Goal: Navigation & Orientation: Find specific page/section

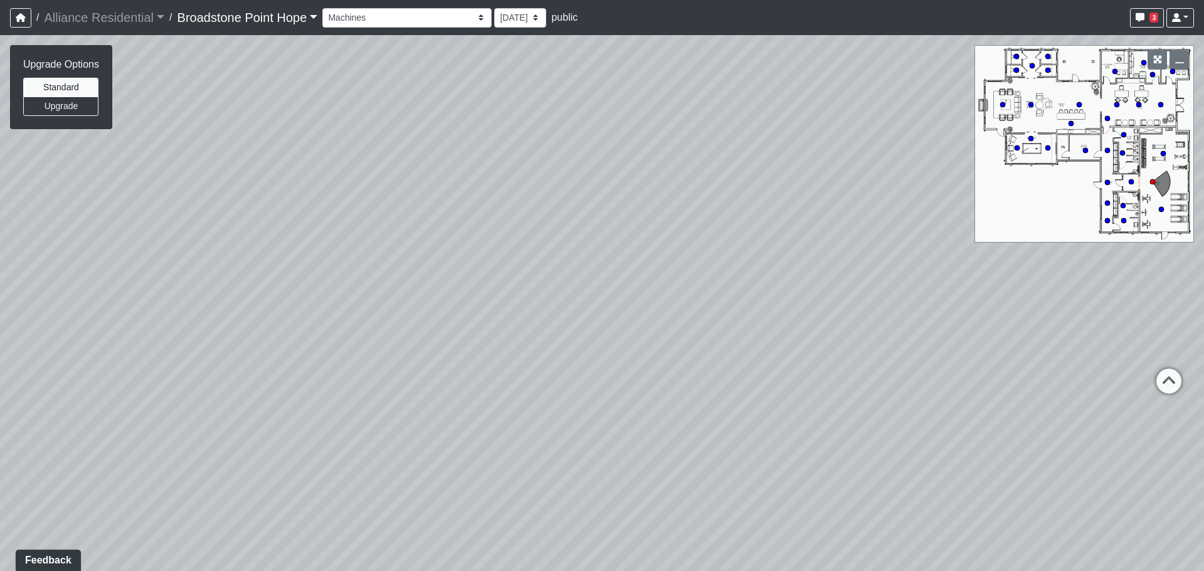
click at [431, 201] on div "Loading... Leasing Desks 1 Loading... Breakroom 1 Loading... Leasing Office 1 L…" at bounding box center [602, 303] width 1204 height 536
drag, startPoint x: 678, startPoint y: 320, endPoint x: 285, endPoint y: 314, distance: 393.2
click at [316, 334] on div "Loading... Leasing Desks 1 Loading... Breakroom 1 Loading... Leasing Office 1 L…" at bounding box center [602, 303] width 1204 height 536
drag, startPoint x: 636, startPoint y: 305, endPoint x: 325, endPoint y: 441, distance: 339.8
click at [325, 441] on div "Loading... Leasing Desks 1 Loading... Breakroom 1 Loading... Leasing Office 1 L…" at bounding box center [602, 303] width 1204 height 536
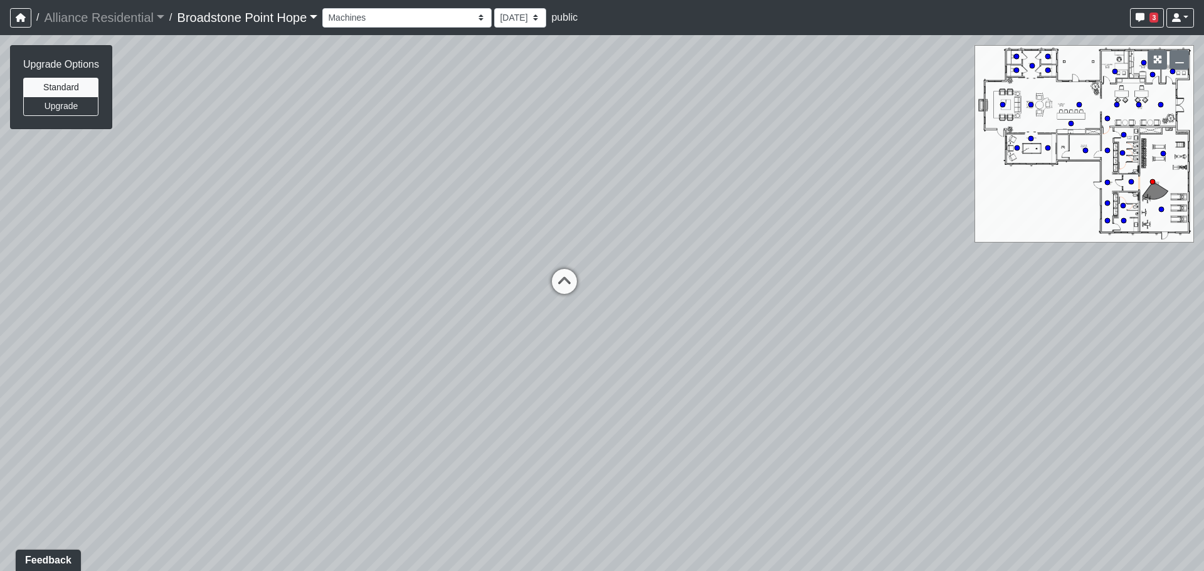
drag, startPoint x: 565, startPoint y: 273, endPoint x: 625, endPoint y: 162, distance: 126.5
click at [625, 163] on div "Loading... Leasing Desks 1 Loading... Breakroom 1 Loading... Leasing Office 1 L…" at bounding box center [602, 303] width 1204 height 536
drag, startPoint x: 510, startPoint y: 458, endPoint x: 675, endPoint y: 295, distance: 231.9
click at [675, 295] on div "Loading... Leasing Desks 1 Loading... Breakroom 1 Loading... Leasing Office 1 L…" at bounding box center [602, 303] width 1204 height 536
drag, startPoint x: 389, startPoint y: 389, endPoint x: 408, endPoint y: 455, distance: 68.6
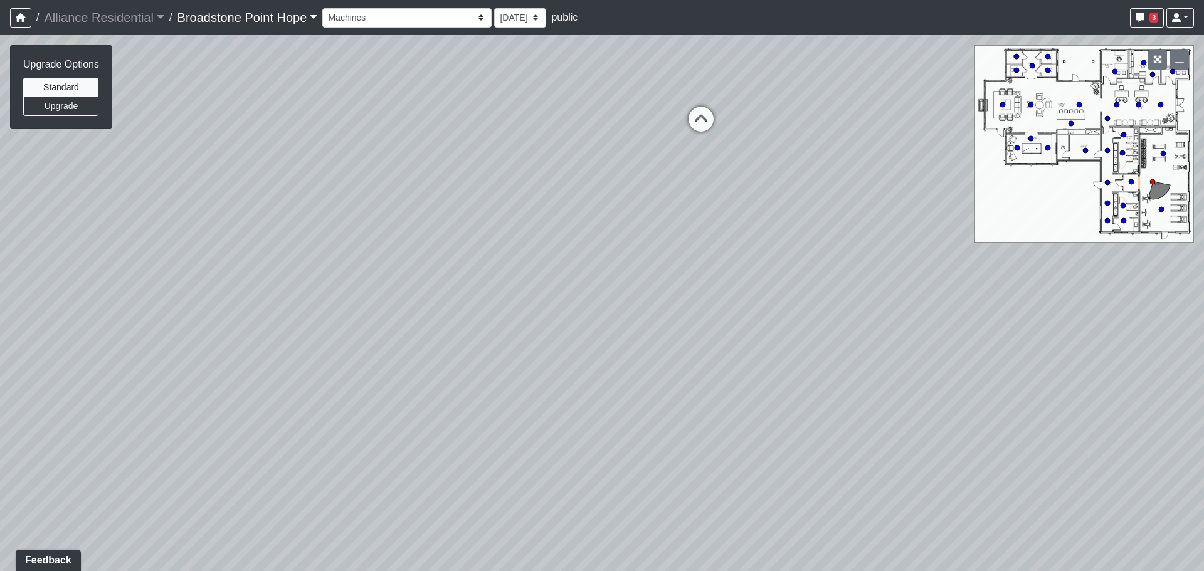
click at [405, 454] on div "Loading... Leasing Desks 1 Loading... Breakroom 1 Loading... Leasing Office 1 L…" at bounding box center [602, 303] width 1204 height 536
drag, startPoint x: 414, startPoint y: 342, endPoint x: 724, endPoint y: 430, distance: 322.4
click at [722, 430] on div "Loading... Leasing Desks 1 Loading... Breakroom 1 Loading... Leasing Office 1 L…" at bounding box center [602, 303] width 1204 height 536
drag, startPoint x: 567, startPoint y: 341, endPoint x: 606, endPoint y: 346, distance: 39.2
click at [606, 346] on div "Loading... Leasing Desks 1 Loading... Breakroom 1 Loading... Leasing Office 1 L…" at bounding box center [602, 303] width 1204 height 536
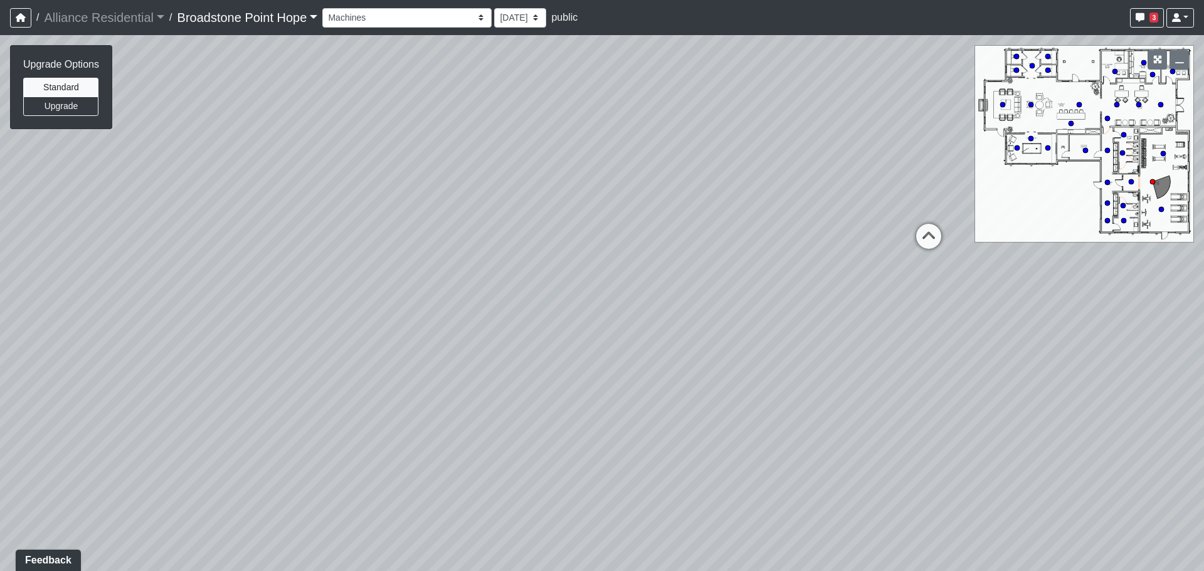
drag, startPoint x: 698, startPoint y: 357, endPoint x: 544, endPoint y: 298, distance: 165.7
click at [554, 300] on div "Loading... Leasing Desks 1 Loading... Breakroom 1 Loading... Leasing Office 1 L…" at bounding box center [602, 303] width 1204 height 536
drag, startPoint x: 530, startPoint y: 248, endPoint x: 548, endPoint y: 406, distance: 159.0
click at [544, 436] on div "Loading... Leasing Desks 1 Loading... Breakroom 1 Loading... Leasing Office 1 L…" at bounding box center [602, 303] width 1204 height 536
drag, startPoint x: 642, startPoint y: 509, endPoint x: 189, endPoint y: 404, distance: 465.3
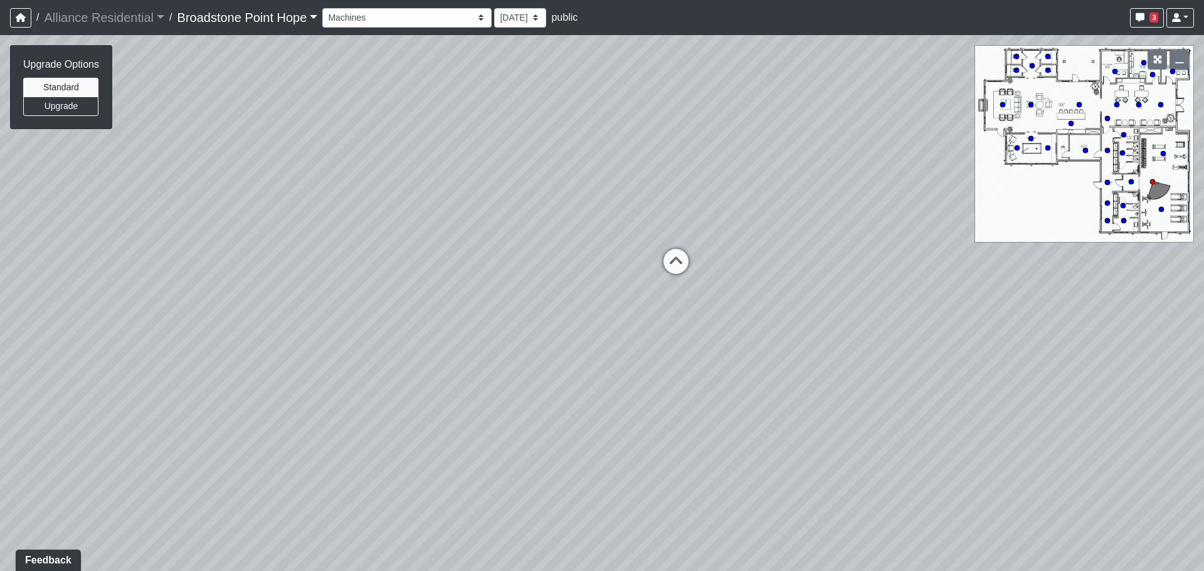
click at [209, 406] on div "Loading... Leasing Desks 1 Loading... Breakroom 1 Loading... Leasing Office 1 L…" at bounding box center [602, 303] width 1204 height 536
drag, startPoint x: 575, startPoint y: 310, endPoint x: 490, endPoint y: 349, distance: 93.5
click at [490, 349] on div "Loading... Leasing Desks 1 Loading... Breakroom 1 Loading... Leasing Office 1 L…" at bounding box center [602, 303] width 1204 height 536
drag, startPoint x: 500, startPoint y: 364, endPoint x: 895, endPoint y: 209, distance: 424.1
click at [882, 211] on div "Loading... Leasing Desks 1 Loading... Breakroom 1 Loading... Leasing Office 1 L…" at bounding box center [602, 303] width 1204 height 536
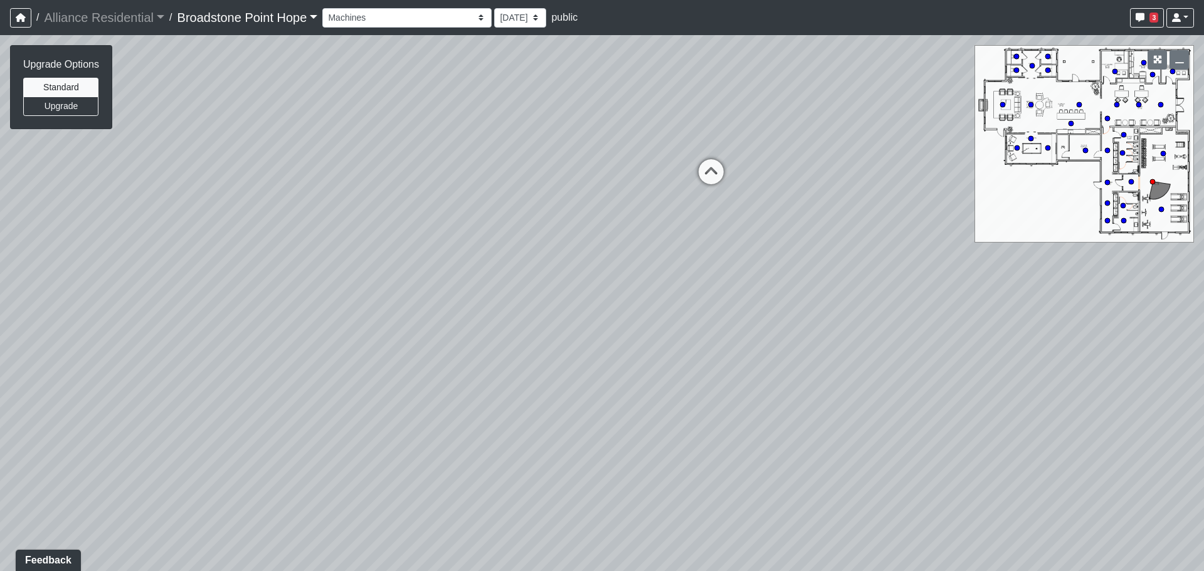
drag, startPoint x: 665, startPoint y: 237, endPoint x: 765, endPoint y: 367, distance: 164.5
click at [765, 367] on div "Loading... Leasing Desks 1 Loading... Breakroom 1 Loading... Leasing Office 1 L…" at bounding box center [602, 303] width 1204 height 536
drag, startPoint x: 479, startPoint y: 366, endPoint x: 772, endPoint y: 362, distance: 292.8
click at [772, 362] on div "Loading... Leasing Desks 1 Loading... Breakroom 1 Loading... Leasing Office 1 L…" at bounding box center [602, 303] width 1204 height 536
drag, startPoint x: 543, startPoint y: 329, endPoint x: 913, endPoint y: 364, distance: 371.6
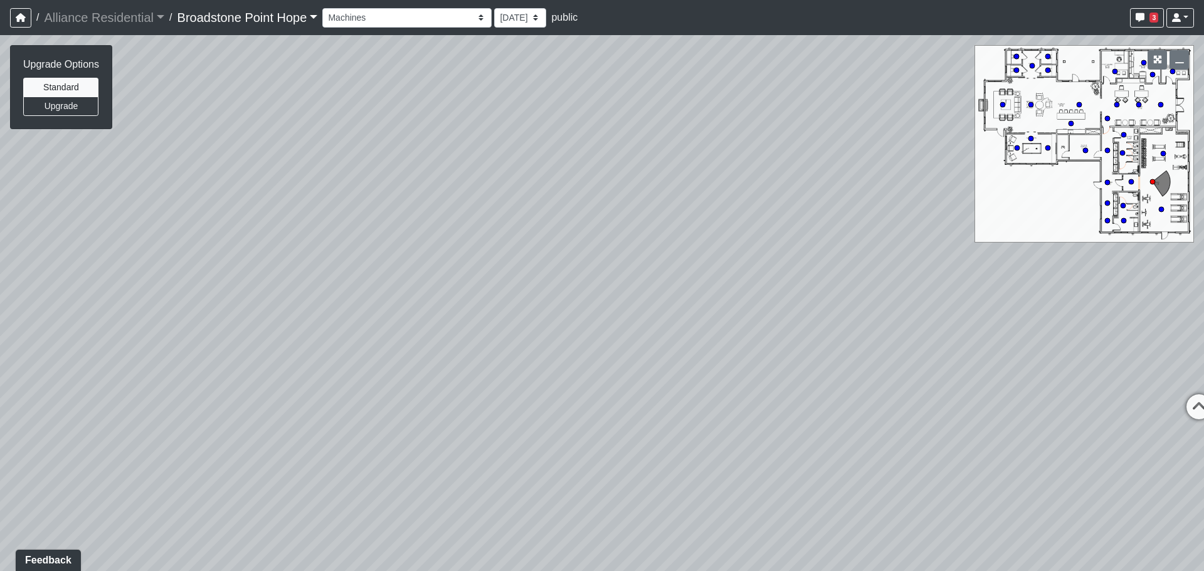
click at [909, 364] on div "Loading... Leasing Desks 1 Loading... Breakroom 1 Loading... Leasing Office 1 L…" at bounding box center [602, 303] width 1204 height 536
drag, startPoint x: 467, startPoint y: 310, endPoint x: 719, endPoint y: 312, distance: 251.4
click at [719, 312] on div "Loading... Leasing Desks 1 Loading... Breakroom 1 Loading... Leasing Office 1 L…" at bounding box center [602, 303] width 1204 height 536
drag, startPoint x: 850, startPoint y: 332, endPoint x: 344, endPoint y: 326, distance: 506.7
click at [344, 326] on div "Loading... Leasing Desks 1 Loading... Breakroom 1 Loading... Leasing Office 1 L…" at bounding box center [602, 303] width 1204 height 536
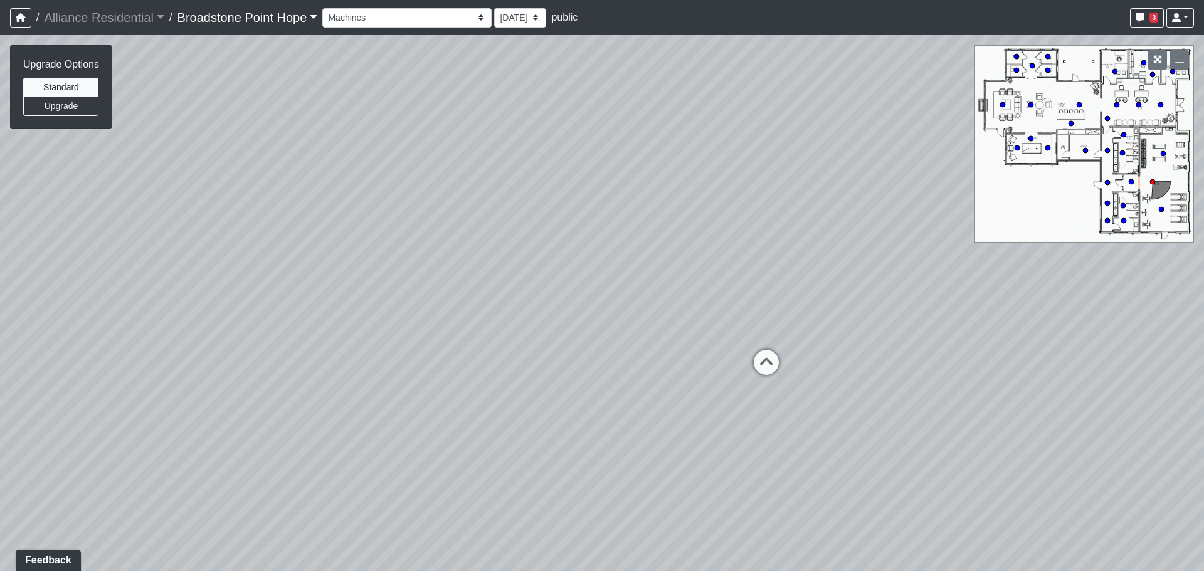
drag, startPoint x: 937, startPoint y: 186, endPoint x: 537, endPoint y: 261, distance: 406.9
click at [537, 261] on div "Loading... Leasing Desks 1 Loading... Breakroom 1 Loading... Leasing Office 1 L…" at bounding box center [602, 303] width 1204 height 536
drag, startPoint x: 835, startPoint y: 192, endPoint x: 662, endPoint y: 339, distance: 226.4
click at [662, 339] on div "Loading... Leasing Desks 1 Loading... Breakroom 1 Loading... Leasing Office 1 L…" at bounding box center [602, 303] width 1204 height 536
drag, startPoint x: 679, startPoint y: 285, endPoint x: 678, endPoint y: 292, distance: 6.9
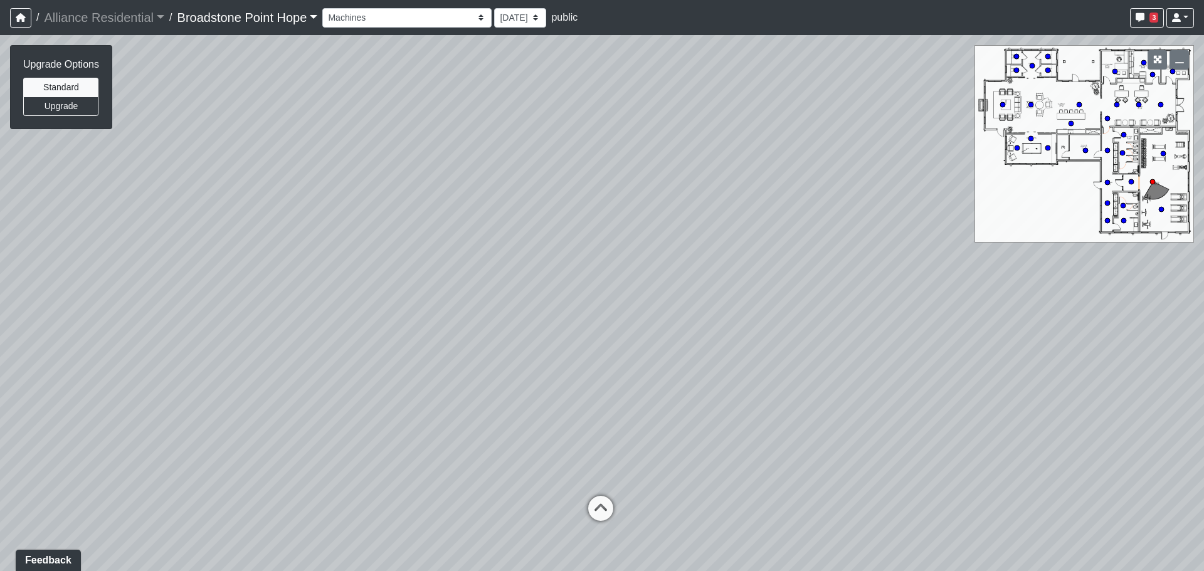
click at [678, 292] on div "Loading... Leasing Desks 1 Loading... Breakroom 1 Loading... Leasing Office 1 L…" at bounding box center [602, 303] width 1204 height 536
click at [602, 507] on icon at bounding box center [601, 522] width 38 height 38
select select "hnhjTMmxsuougWZpPPEa28"
drag, startPoint x: 823, startPoint y: 413, endPoint x: 46, endPoint y: 292, distance: 786.2
click at [162, 310] on div "Loading... Leasing Desks 1 Loading... Breakroom 1 Loading... Leasing Office 1 L…" at bounding box center [602, 303] width 1204 height 536
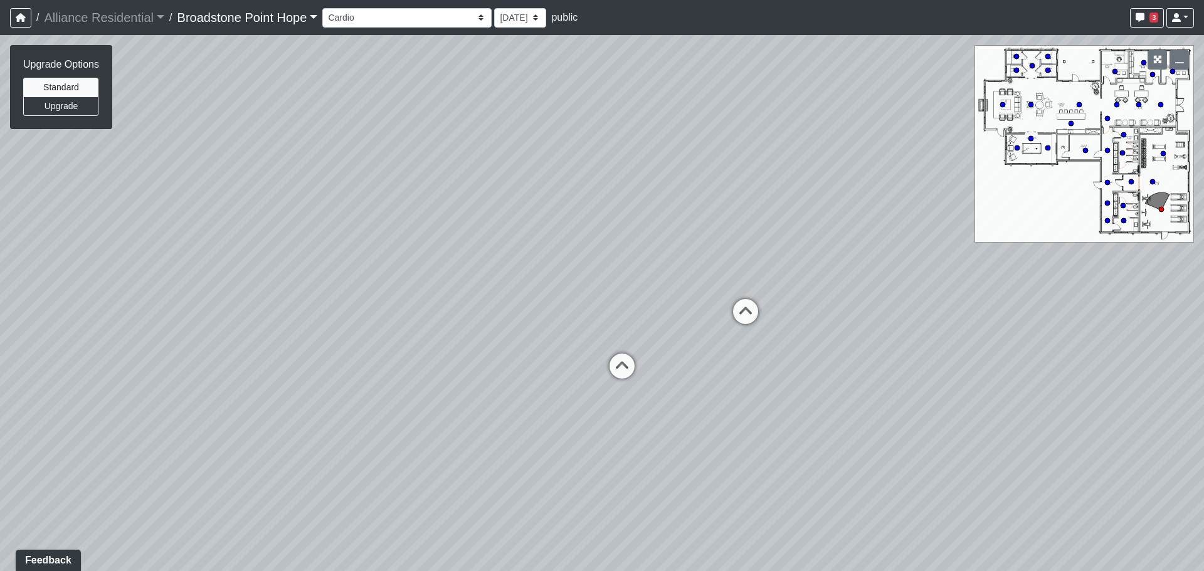
drag, startPoint x: 737, startPoint y: 249, endPoint x: 255, endPoint y: 325, distance: 487.5
click at [294, 319] on div "Loading... Leasing Desks 1 Loading... Breakroom 1 Loading... Leasing Office 1 L…" at bounding box center [602, 303] width 1204 height 536
drag, startPoint x: 812, startPoint y: 247, endPoint x: 677, endPoint y: 393, distance: 198.8
click at [677, 393] on div "Loading... Leasing Desks 1 Loading... Breakroom 1 Loading... Leasing Office 1 L…" at bounding box center [602, 303] width 1204 height 536
drag, startPoint x: 655, startPoint y: 530, endPoint x: 653, endPoint y: 455, distance: 75.9
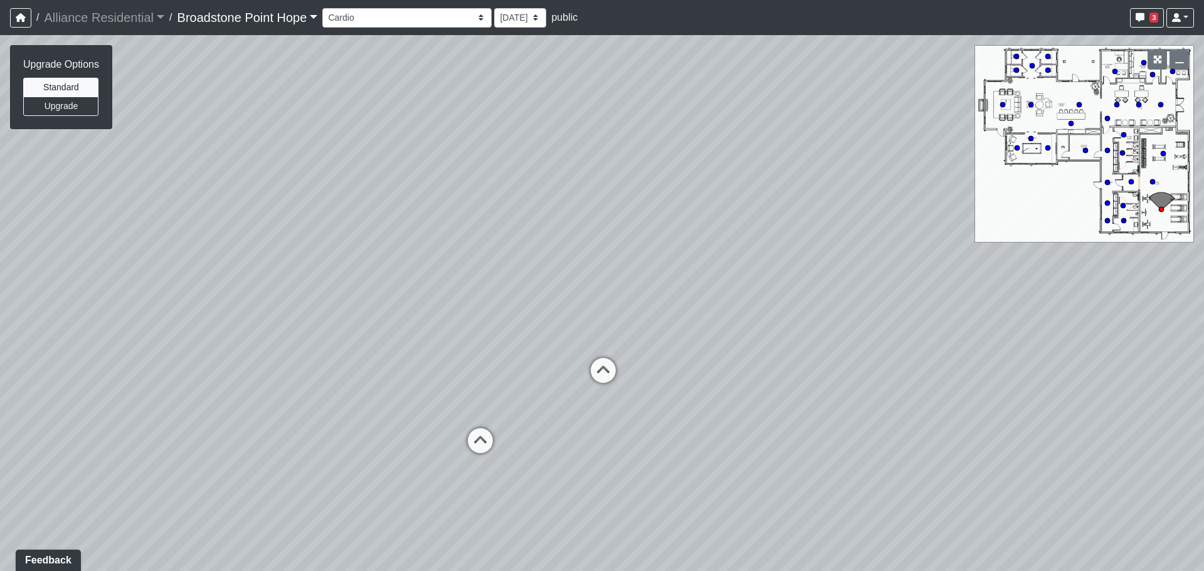
click at [653, 455] on div "Loading... Leasing Desks 1 Loading... Breakroom 1 Loading... Leasing Office 1 L…" at bounding box center [602, 303] width 1204 height 536
drag, startPoint x: 603, startPoint y: 233, endPoint x: 593, endPoint y: 325, distance: 92.7
click at [593, 325] on div "Loading... Leasing Desks 1 Loading... Breakroom 1 Loading... Leasing Office 1 L…" at bounding box center [602, 303] width 1204 height 536
drag, startPoint x: 248, startPoint y: 390, endPoint x: 282, endPoint y: 414, distance: 41.3
click at [282, 414] on div "Loading... Leasing Desks 1 Loading... Breakroom 1 Loading... Leasing Office 1 L…" at bounding box center [602, 303] width 1204 height 536
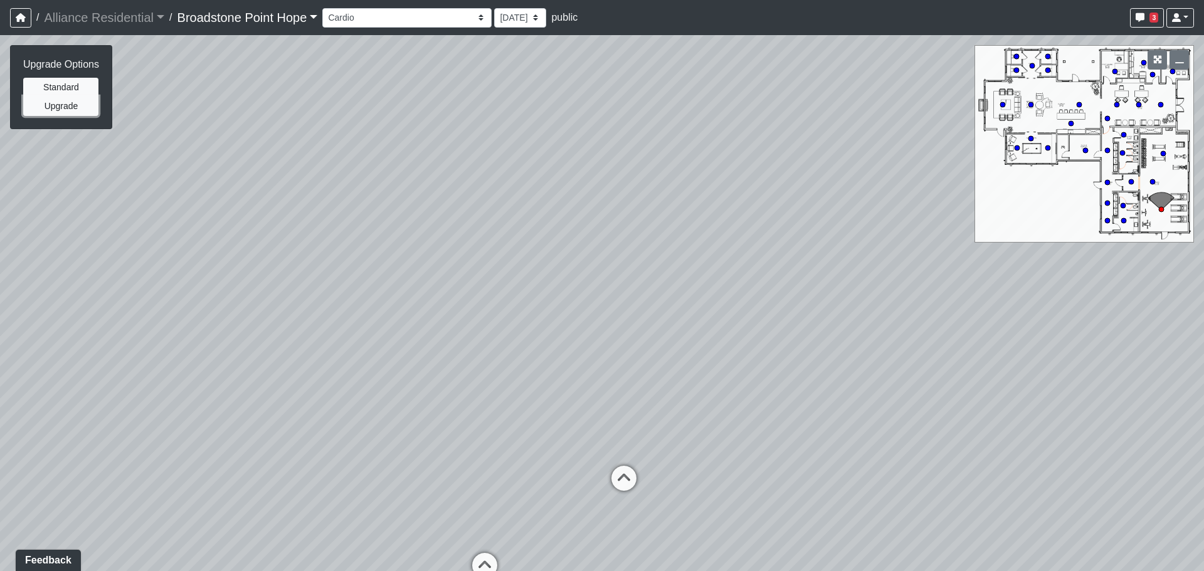
click at [71, 103] on button "Upgrade" at bounding box center [60, 106] width 75 height 19
drag, startPoint x: 774, startPoint y: 372, endPoint x: 766, endPoint y: 302, distance: 70.7
click at [766, 302] on div "Loading... Leasing Desks 1 Loading... Breakroom 1 Loading... Leasing Office 1 L…" at bounding box center [602, 303] width 1204 height 536
drag, startPoint x: 588, startPoint y: 371, endPoint x: 606, endPoint y: 347, distance: 29.5
click at [606, 347] on div "Loading... Leasing Desks 1 Loading... Breakroom 1 Loading... Leasing Office 1 L…" at bounding box center [602, 303] width 1204 height 536
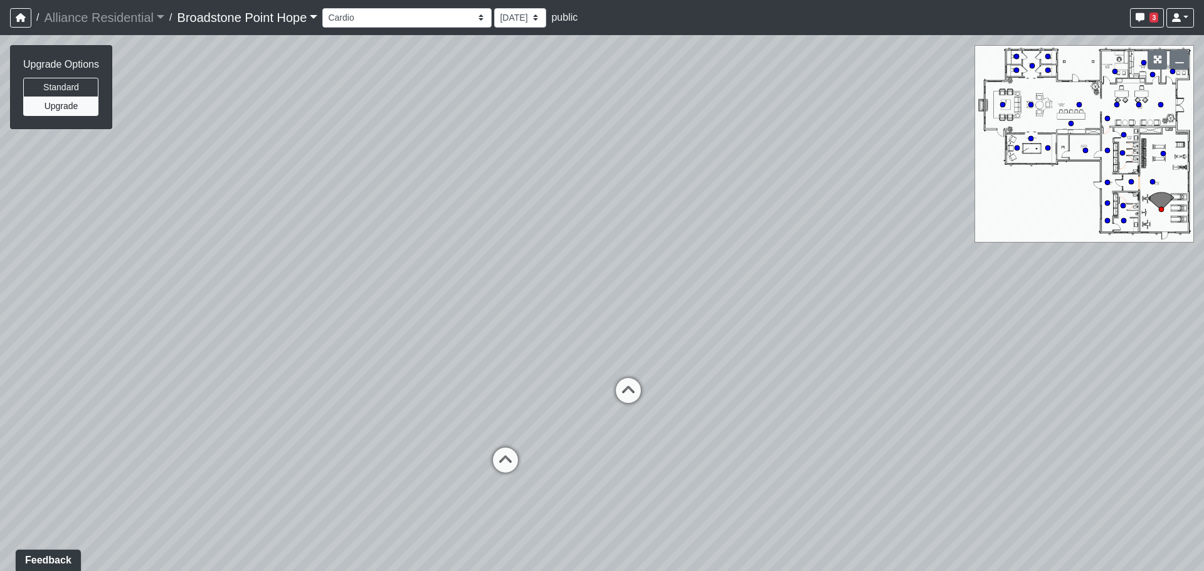
click at [809, 330] on div "Loading... Leasing Desks 1 Loading... Breakroom 1 Loading... Leasing Office 1 L…" at bounding box center [602, 303] width 1204 height 536
drag, startPoint x: 876, startPoint y: 256, endPoint x: 751, endPoint y: 278, distance: 126.7
click at [751, 278] on div "Loading... Leasing Desks 1 Loading... Breakroom 1 Loading... Leasing Office 1 L…" at bounding box center [602, 303] width 1204 height 536
drag, startPoint x: 687, startPoint y: 117, endPoint x: 769, endPoint y: 216, distance: 129.2
click at [769, 216] on div "Loading... Leasing Desks 1 Loading... Breakroom 1 Loading... Leasing Office 1 L…" at bounding box center [602, 303] width 1204 height 536
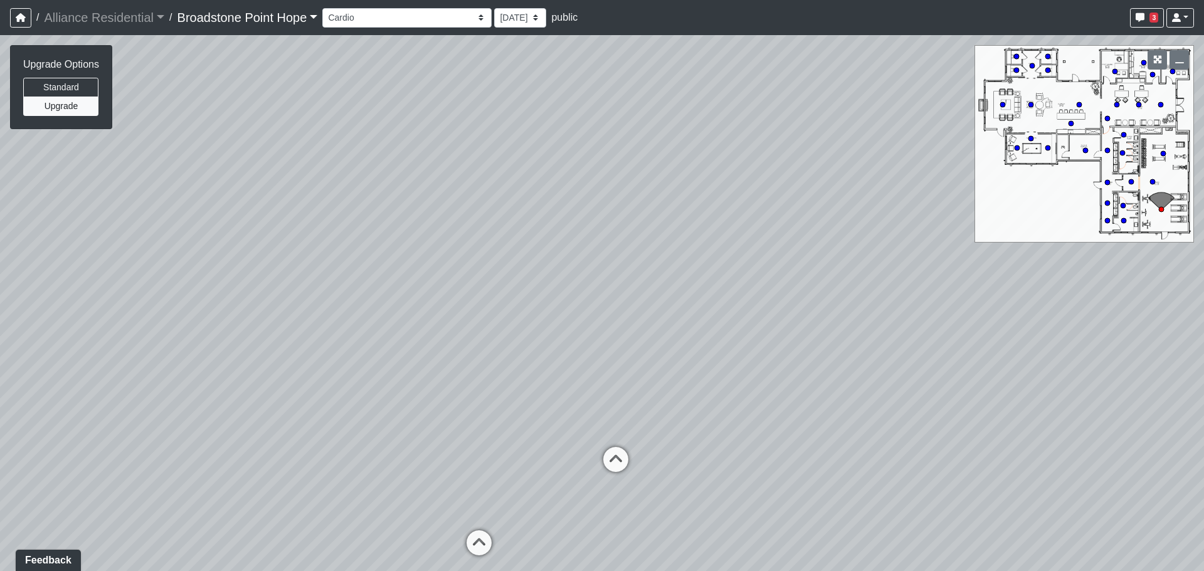
drag, startPoint x: 569, startPoint y: 283, endPoint x: 627, endPoint y: 191, distance: 108.7
click at [619, 196] on div "Loading... Leasing Desks 1 Loading... Breakroom 1 Loading... Leasing Office 1 L…" at bounding box center [602, 303] width 1204 height 536
drag, startPoint x: 682, startPoint y: 401, endPoint x: 696, endPoint y: 346, distance: 56.4
click at [695, 347] on div "Loading... Leasing Desks 1 Loading... Breakroom 1 Loading... Leasing Office 1 L…" at bounding box center [602, 303] width 1204 height 536
drag, startPoint x: 978, startPoint y: 314, endPoint x: 762, endPoint y: 310, distance: 215.1
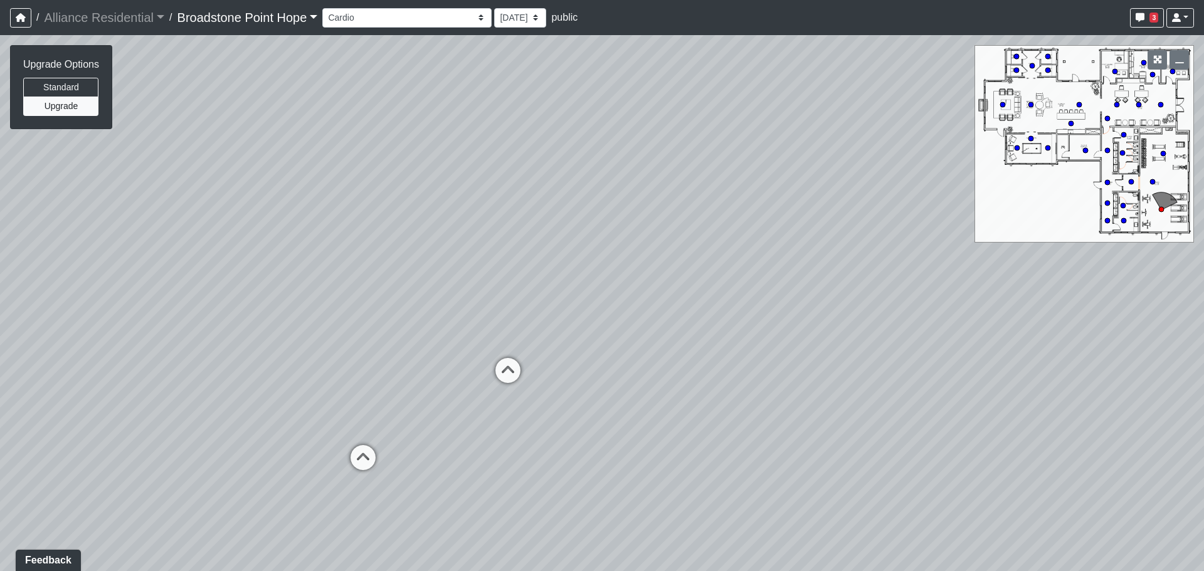
click at [762, 310] on div "Loading... Leasing Desks 1 Loading... Breakroom 1 Loading... Leasing Office 1 L…" at bounding box center [602, 303] width 1204 height 536
click at [69, 87] on button "Standard" at bounding box center [60, 87] width 75 height 19
drag, startPoint x: 265, startPoint y: 181, endPoint x: 409, endPoint y: 282, distance: 176.0
click at [409, 282] on div "Loading... Leasing Desks 1 Loading... Breakroom 1 Loading... Leasing Office 1 L…" at bounding box center [602, 303] width 1204 height 536
